Goal: Information Seeking & Learning: Learn about a topic

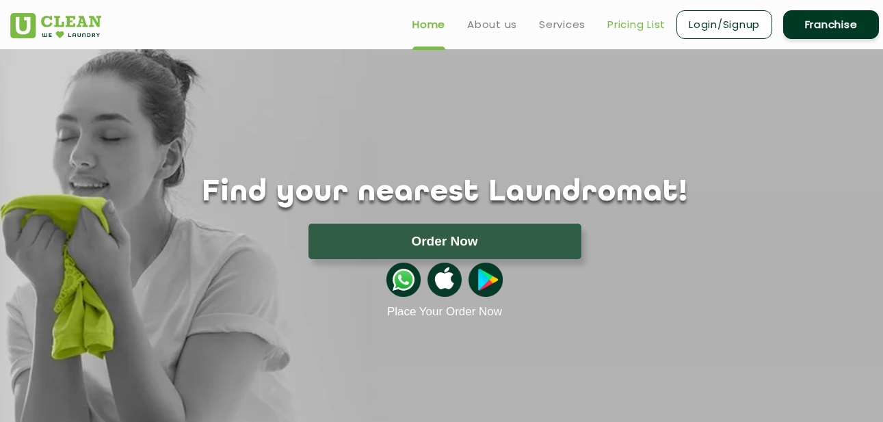
click at [621, 21] on link "Pricing List" at bounding box center [637, 24] width 58 height 16
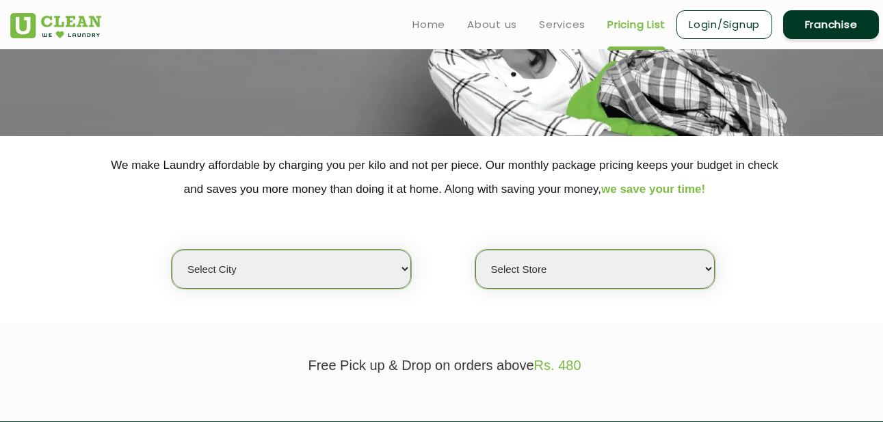
scroll to position [164, 0]
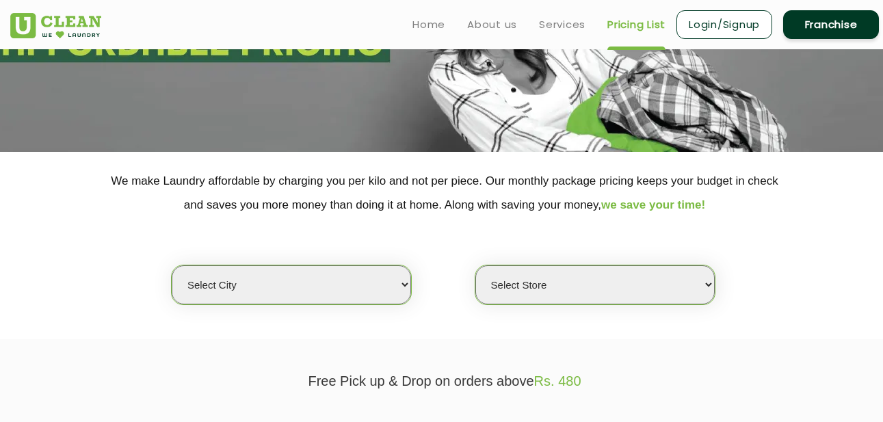
click at [326, 289] on select "Select city [GEOGRAPHIC_DATA] [GEOGRAPHIC_DATA] [GEOGRAPHIC_DATA] [GEOGRAPHIC_D…" at bounding box center [291, 284] width 239 height 39
select select "16"
click at [172, 265] on select "Select city [GEOGRAPHIC_DATA] [GEOGRAPHIC_DATA] [GEOGRAPHIC_DATA] [GEOGRAPHIC_D…" at bounding box center [291, 284] width 239 height 39
click at [475, 265] on select "Select Store UClean Powai UClean Deonar UClean LBS Marg UClean Chembur UClean W…" at bounding box center [594, 284] width 239 height 39
select select "508"
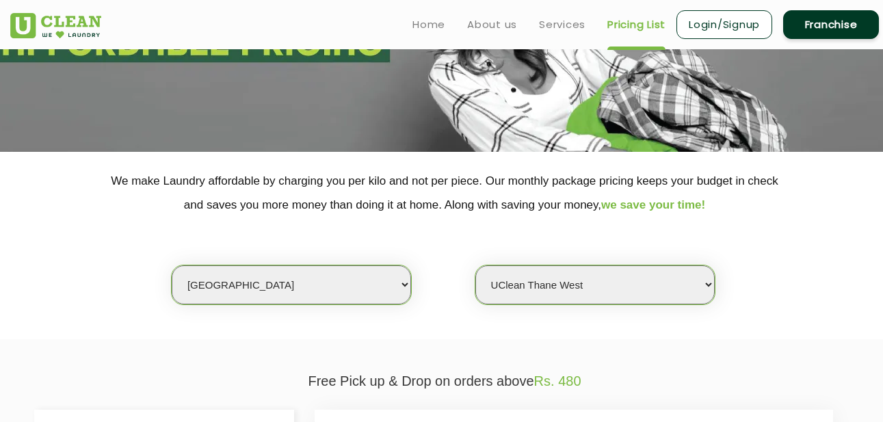
click at [799, 273] on div "Select city [GEOGRAPHIC_DATA] [GEOGRAPHIC_DATA] [GEOGRAPHIC_DATA] [GEOGRAPHIC_D…" at bounding box center [444, 261] width 889 height 88
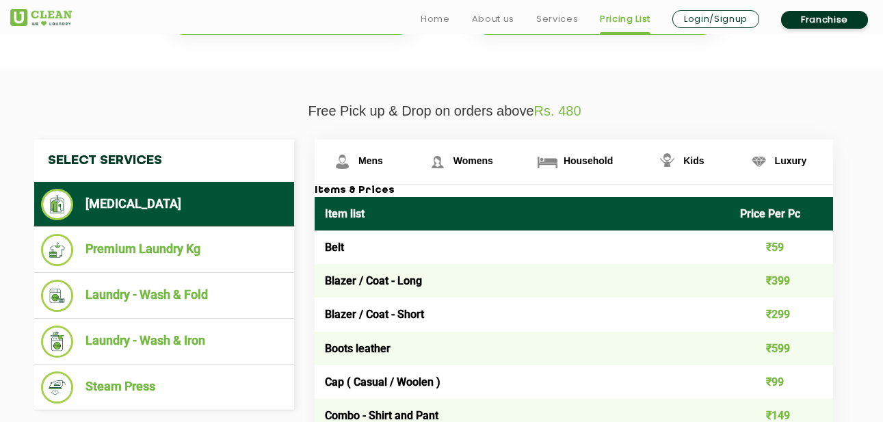
scroll to position [438, 0]
